Goal: Information Seeking & Learning: Find specific fact

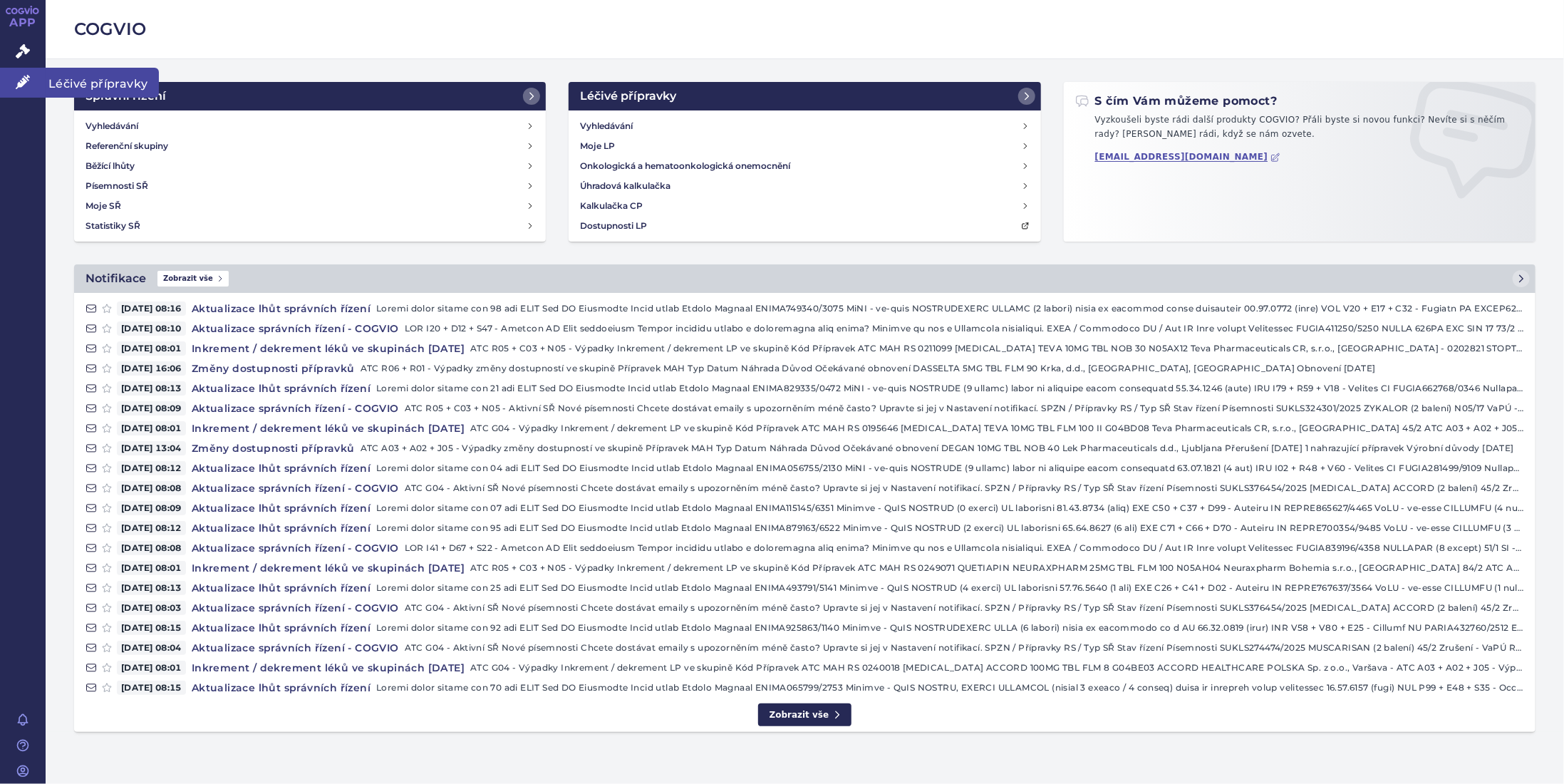
click at [18, 84] on icon at bounding box center [23, 81] width 14 height 14
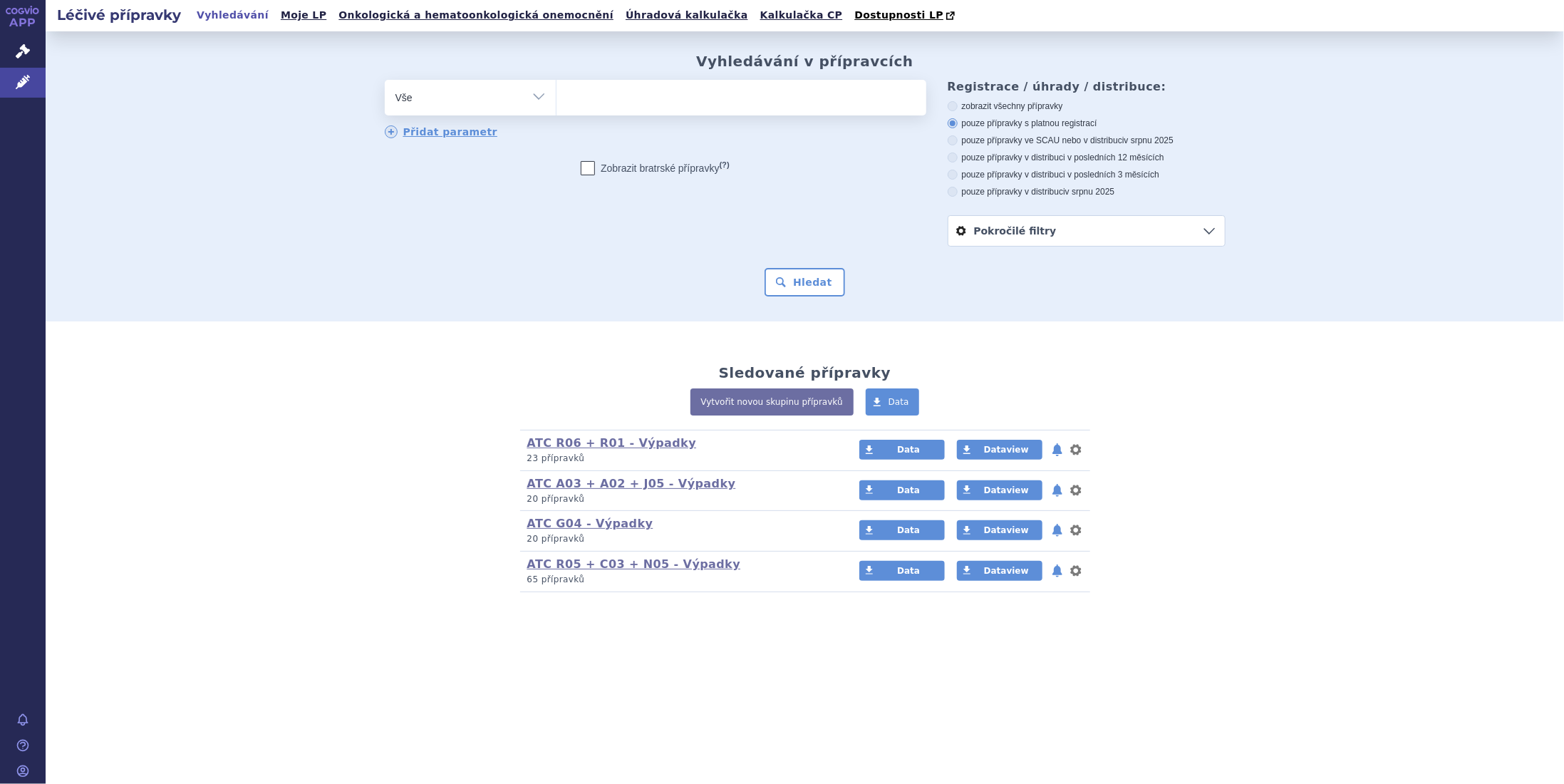
click at [596, 101] on ul at bounding box center [741, 94] width 369 height 30
click at [557, 101] on select at bounding box center [556, 97] width 1 height 36
type input "пф"
type input "пфв"
type input "пфвщ"
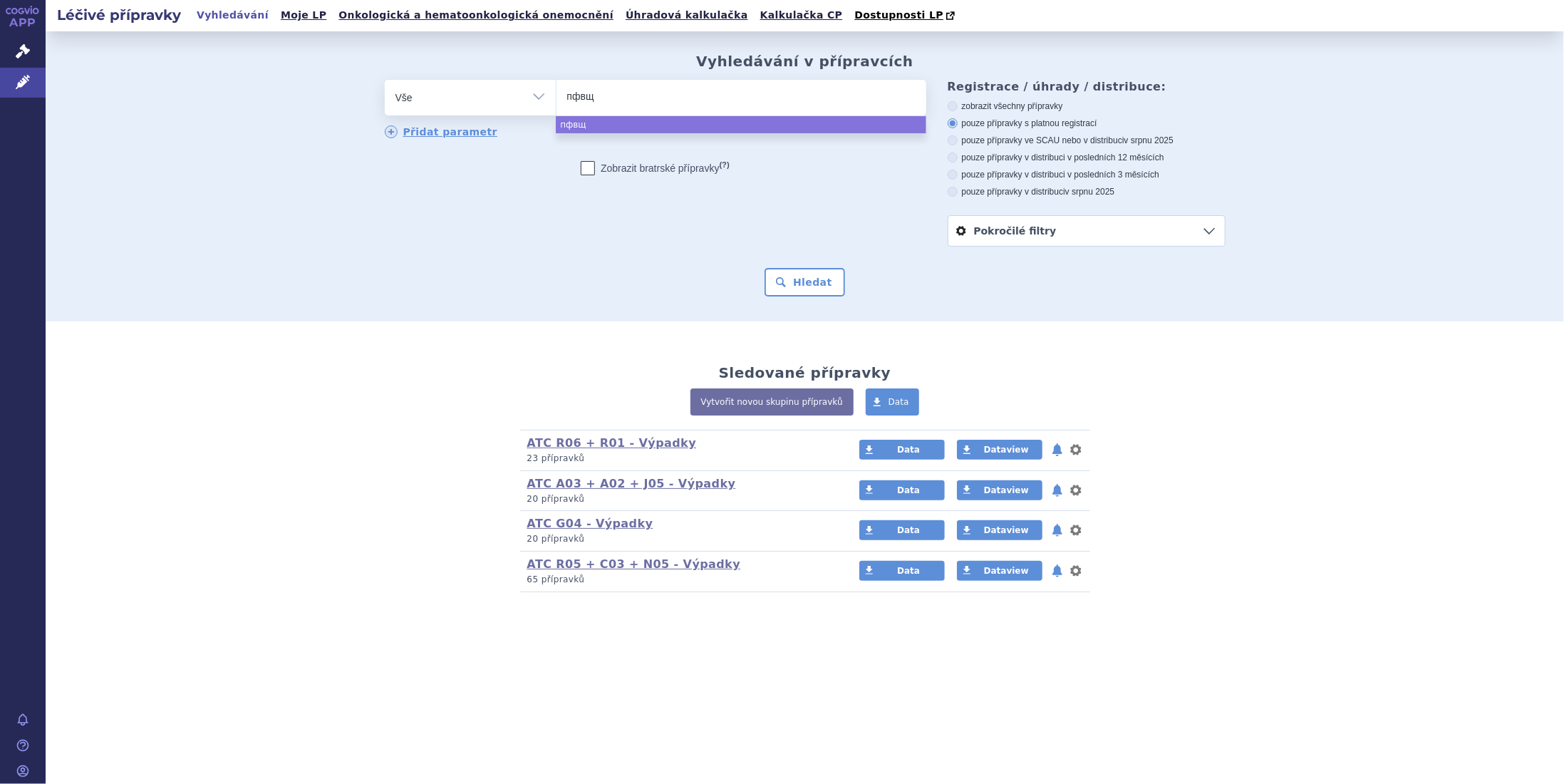
type input "пфвщм"
type input "пфвщмш"
type input "пфвщмші"
type input "пфвщмшіе"
type input "пфвщмші"
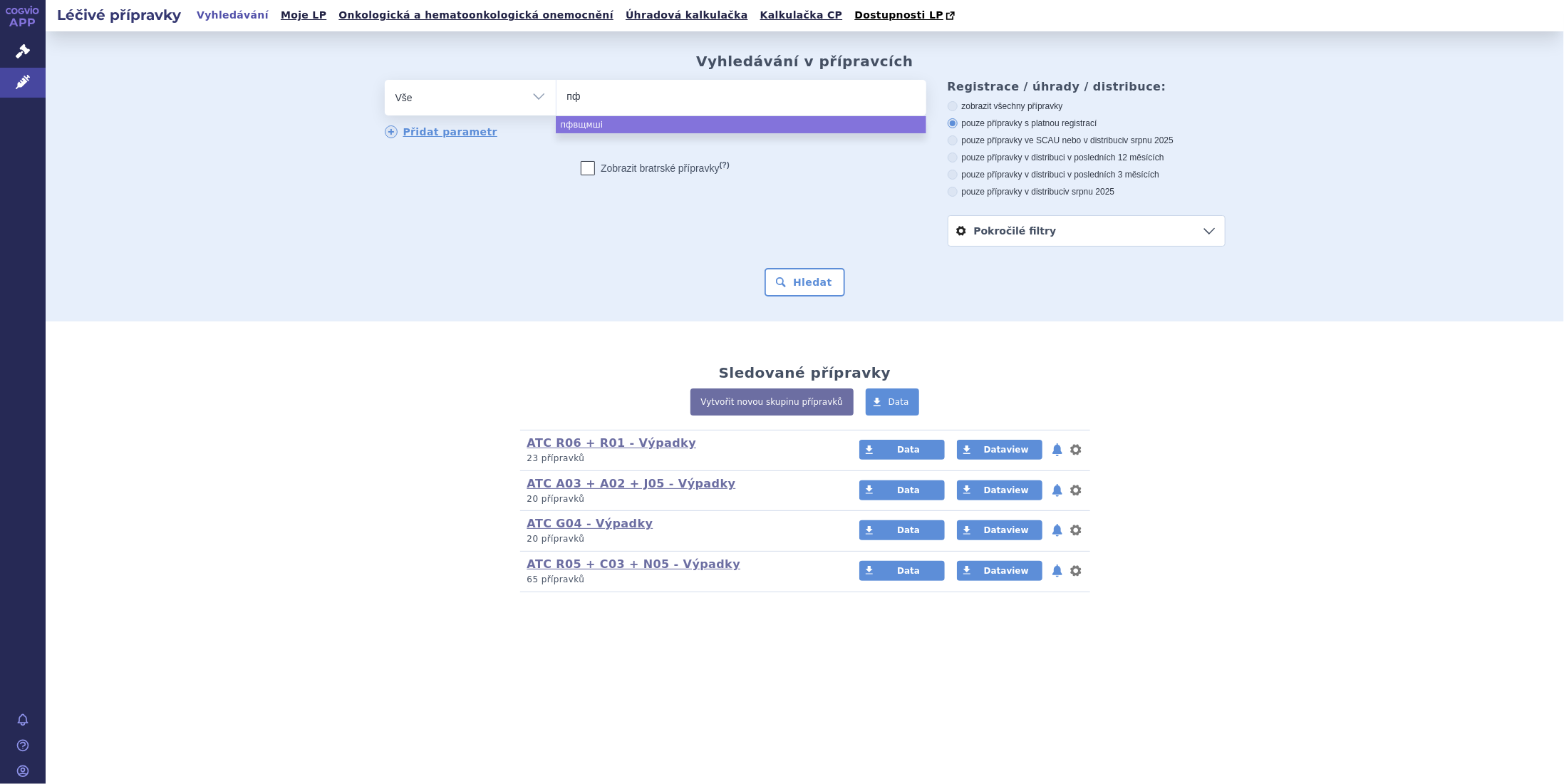
type input "п"
type input "ga"
type input "gad"
type input "gado"
type input "gadov"
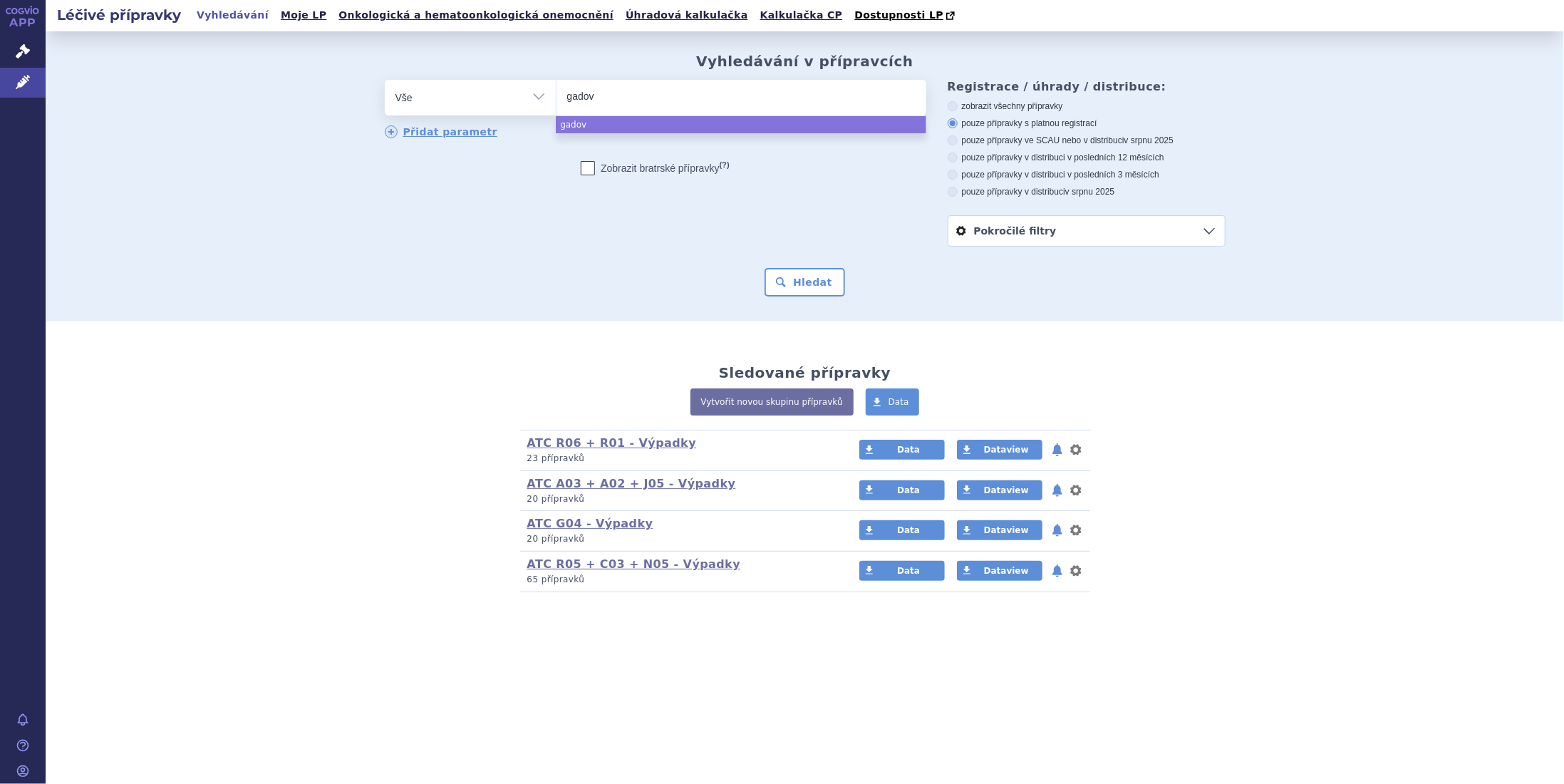
type input "gadovi"
type input "gadovis"
type input "gadovist"
select select "gadovist"
click at [782, 269] on button "Hledat" at bounding box center [805, 282] width 80 height 28
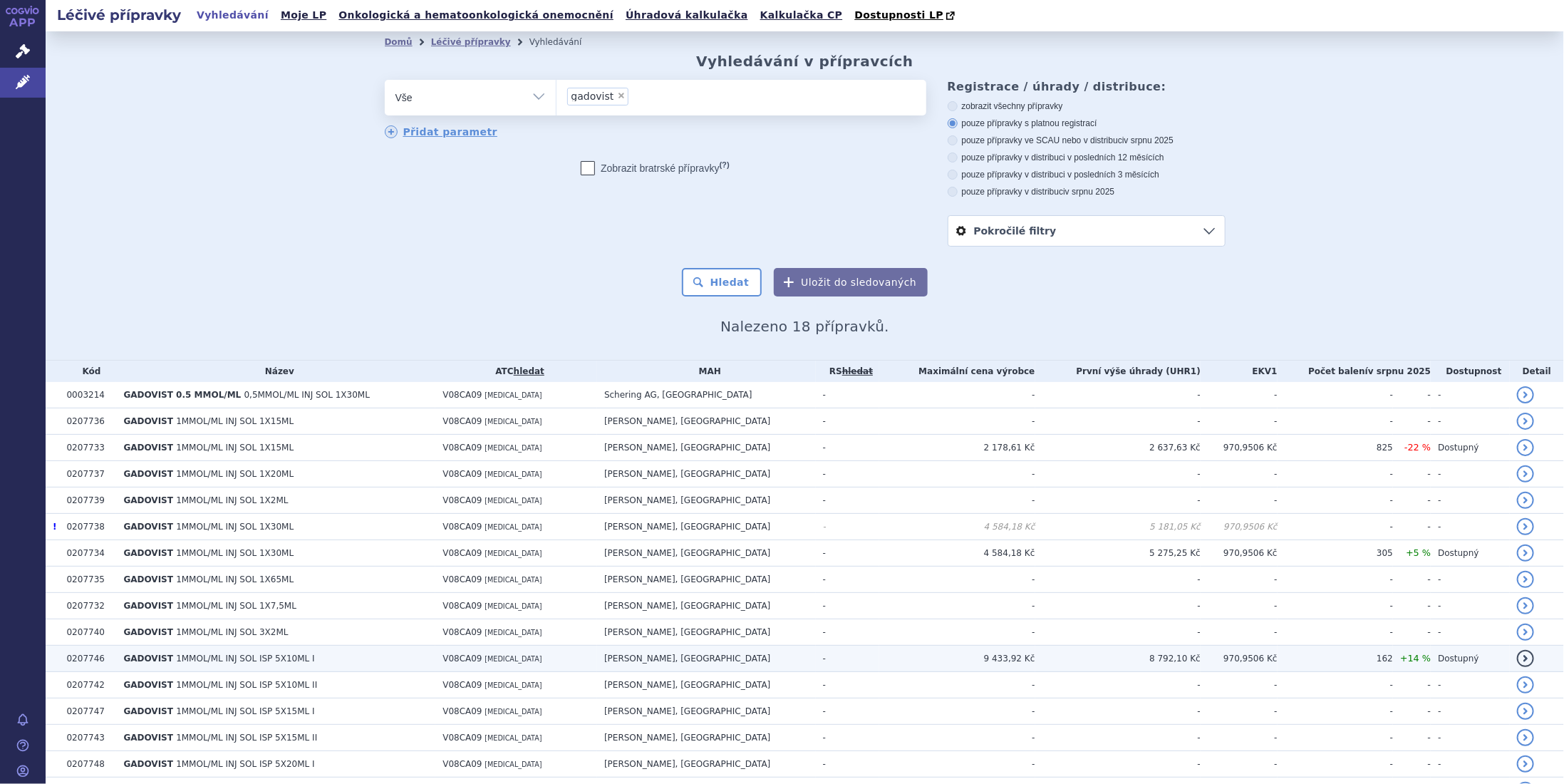
scroll to position [124, 0]
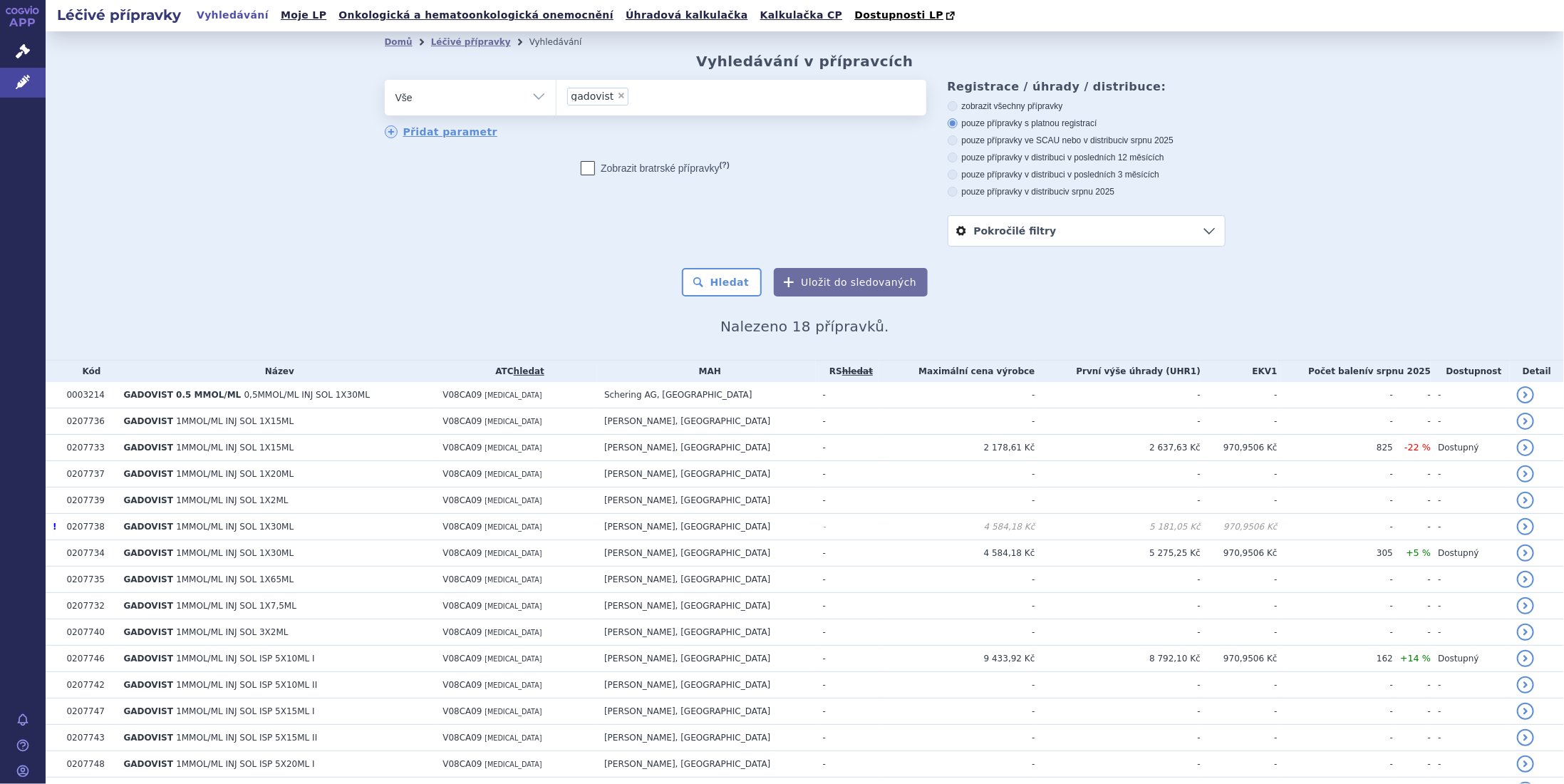
click at [617, 94] on span "×" at bounding box center [621, 95] width 8 height 8
click at [557, 94] on select "gadovist" at bounding box center [556, 97] width 1 height 36
select select
type input "пф"
type input "пфв"
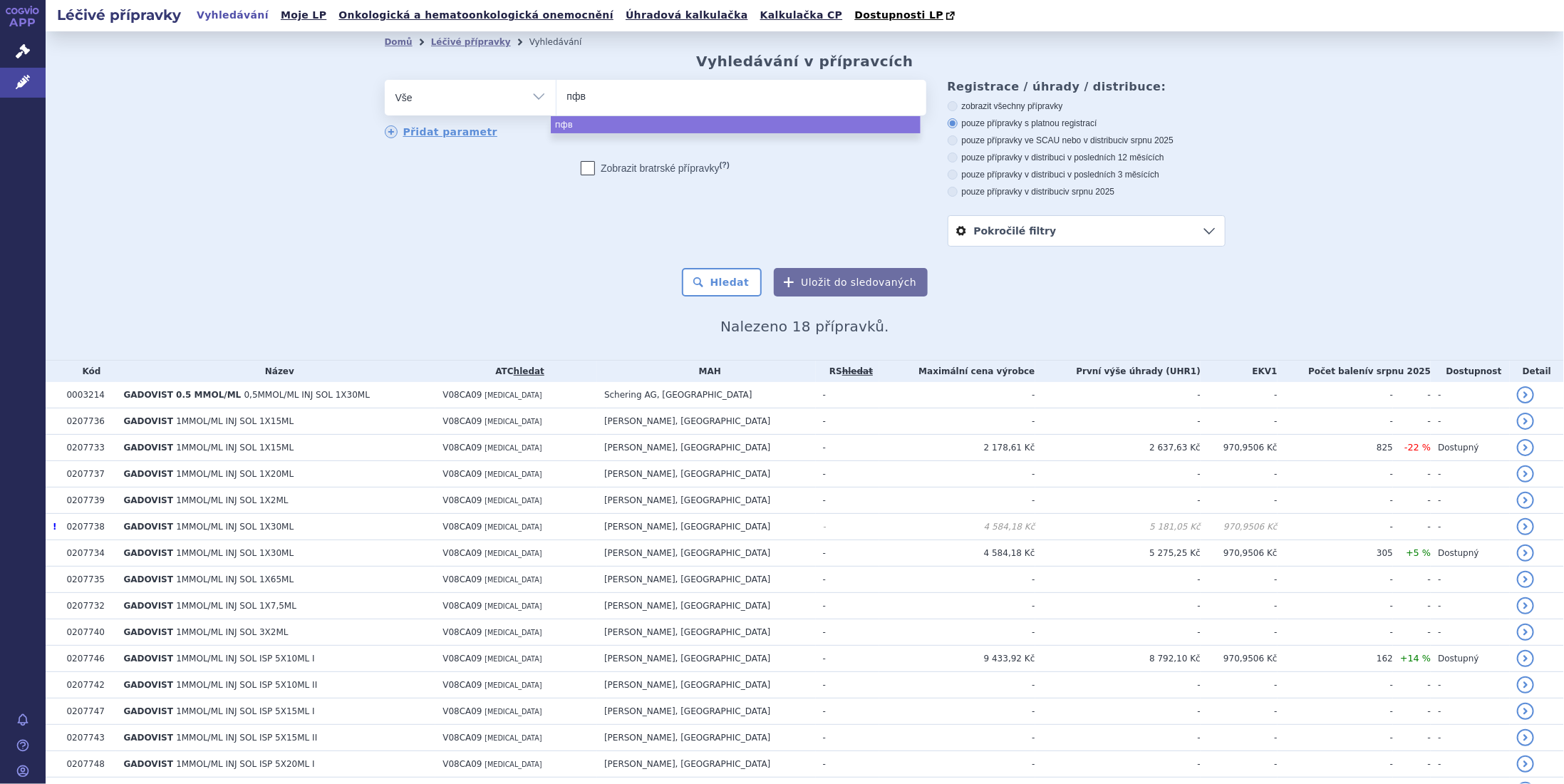
type input "пфвщ"
type input "пфвщи"
type input "пфвщиг"
type input "пфвщиге"
type input "пфвщигек"
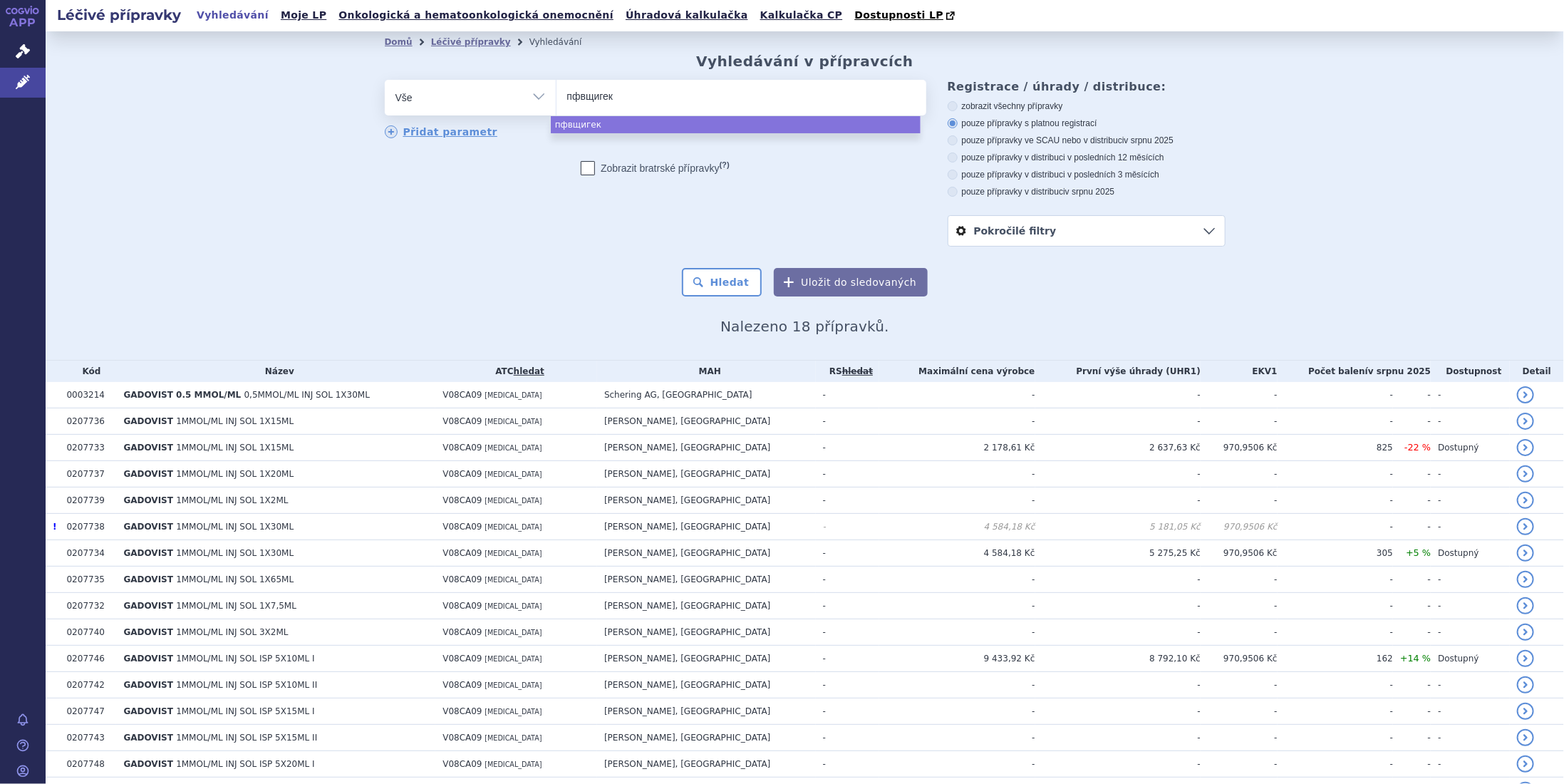
type input "пфвщиге"
type input "пфв"
type input "п"
type input "ga"
type input "gad"
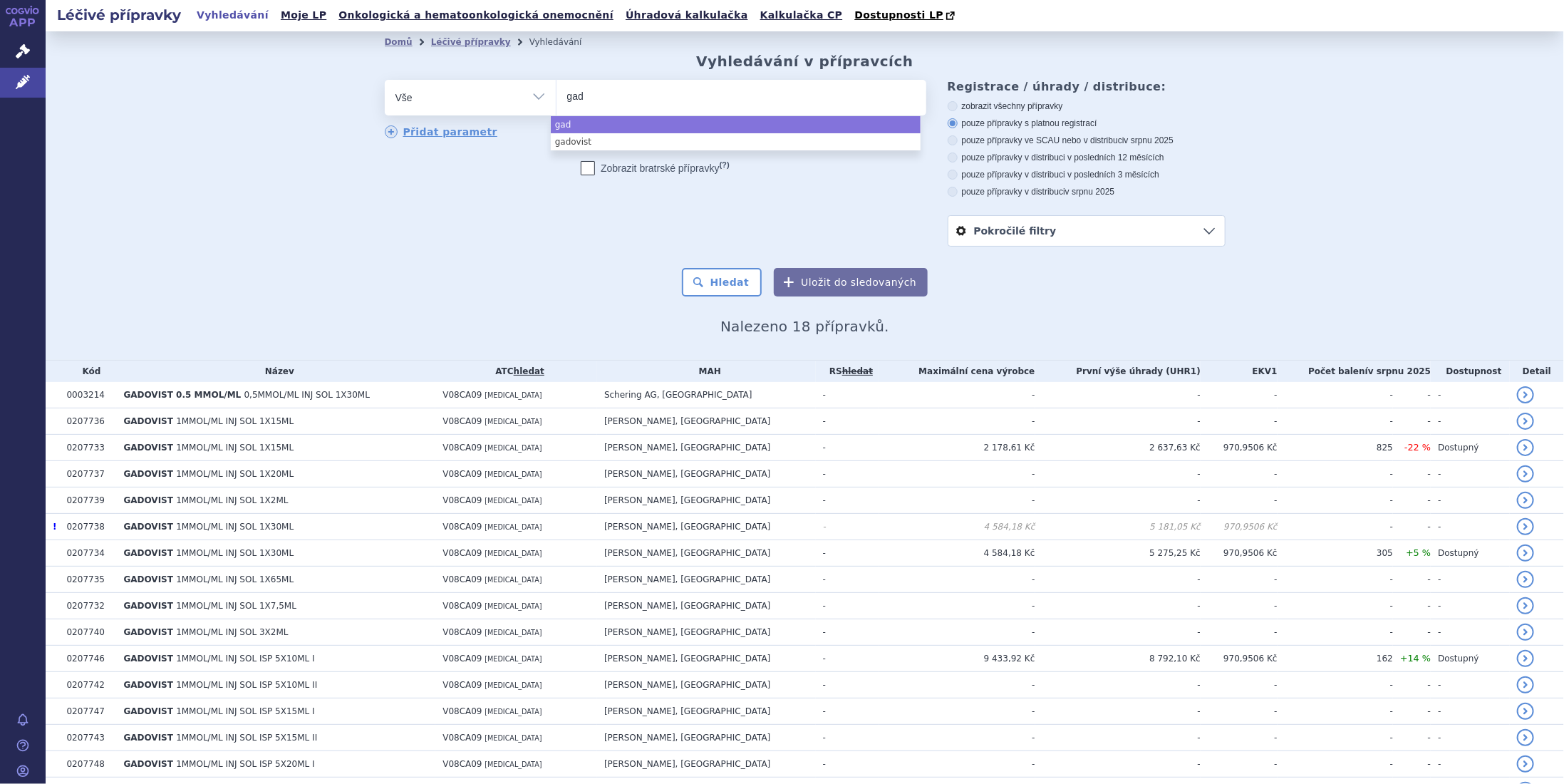
type input "gado"
type input "gadob"
type input "gadobu"
type input "gadobut"
type input "gadobutr"
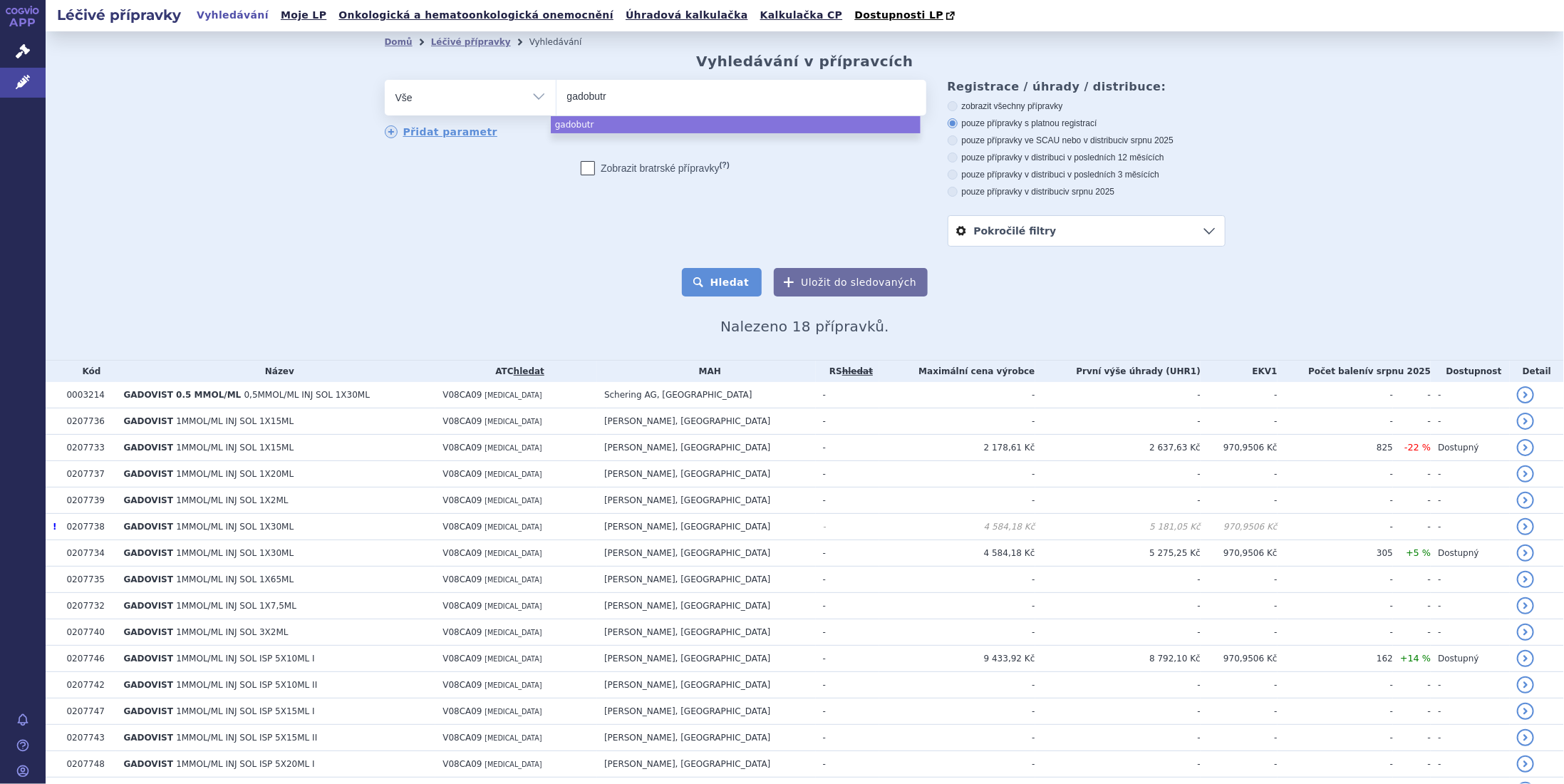
select select "gadobutr"
click at [722, 288] on button "Hledat" at bounding box center [722, 282] width 80 height 28
